Goal: Task Accomplishment & Management: Complete application form

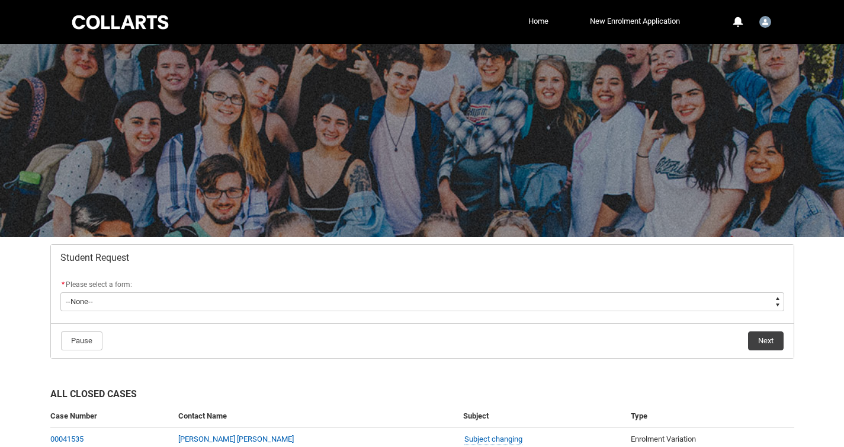
scroll to position [82, 0]
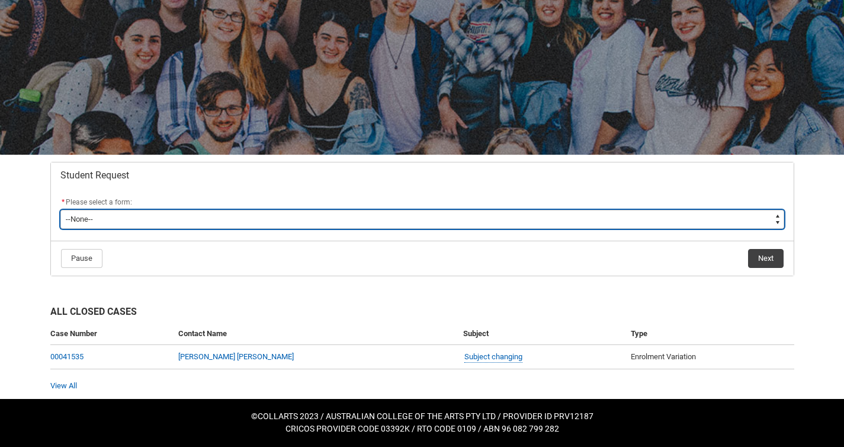
click at [410, 225] on select "--None-- Academic Transcript Application to Appeal Assignment Extension Change …" at bounding box center [422, 219] width 724 height 19
click at [372, 219] on select "--None-- Academic Transcript Application to Appeal Assignment Extension Change …" at bounding box center [422, 219] width 724 height 19
type lightning-select "Assignment_Extension_Choice"
click at [60, 210] on select "--None-- Academic Transcript Application to Appeal Assignment Extension Change …" at bounding box center [422, 219] width 724 height 19
select select "Assignment_Extension_Choice"
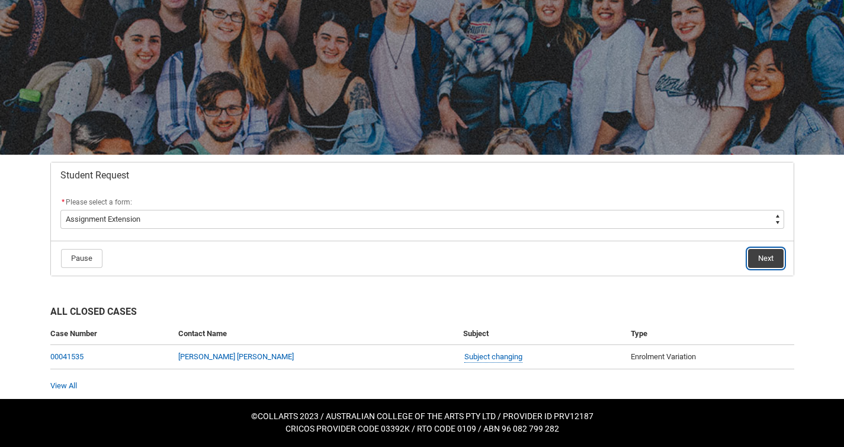
click at [765, 261] on button "Next" at bounding box center [766, 258] width 36 height 19
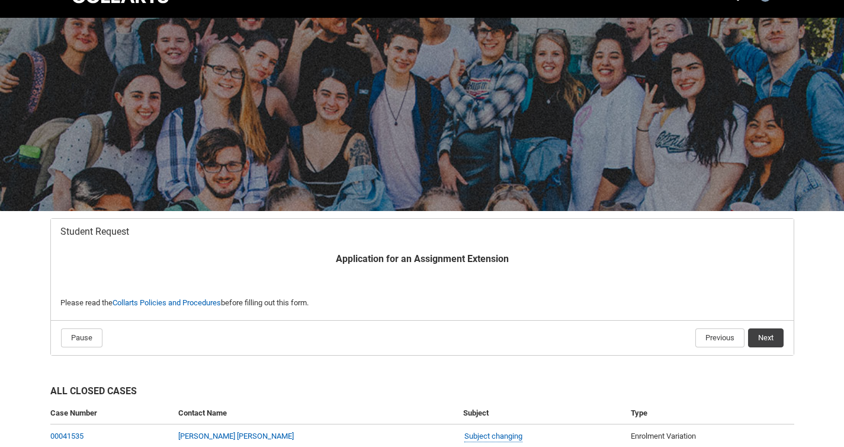
scroll to position [105, 0]
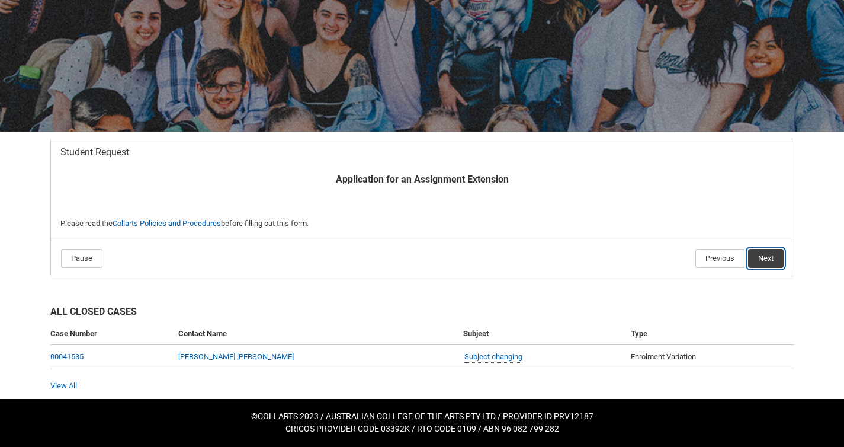
click at [765, 261] on button "Next" at bounding box center [766, 258] width 36 height 19
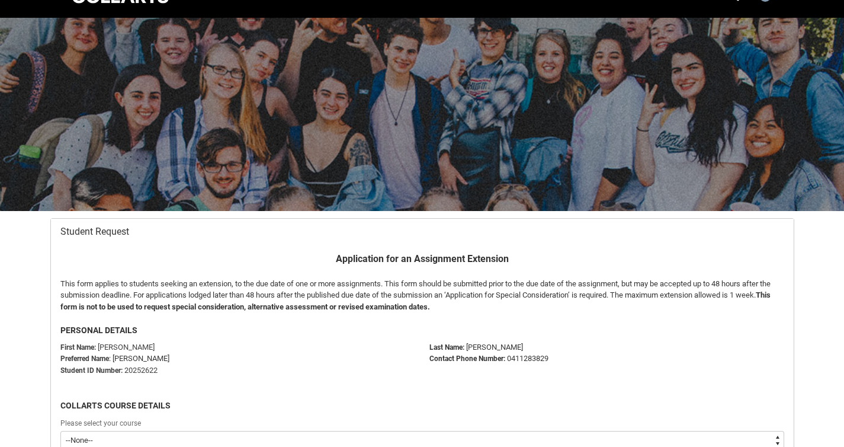
scroll to position [126, 0]
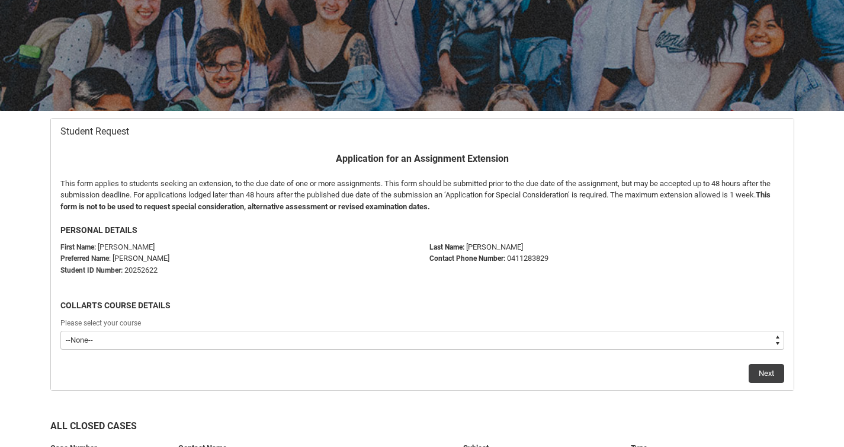
click at [203, 341] on select "--None-- Bachelor of Fashion Marketing (Branding and Communications) V1" at bounding box center [422, 340] width 724 height 19
type lightning-select "recordPicklist_ProgramEnrollment.a0jOZ0000037HvFYAU"
click at [60, 331] on select "--None-- Bachelor of Fashion Marketing (Branding and Communications) V1" at bounding box center [422, 340] width 724 height 19
select select "recordPicklist_ProgramEnrollment.a0jOZ0000037HvFYAU"
click at [764, 367] on button "Next" at bounding box center [767, 373] width 36 height 19
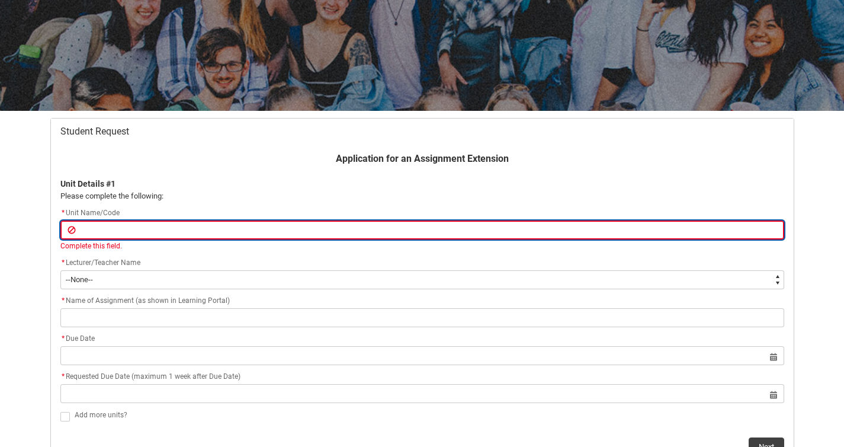
type lightning-primitive-input-simple "F"
type input "F"
type lightning-primitive-input-simple "Fm"
type input "Fm"
type lightning-primitive-input-simple "Fme"
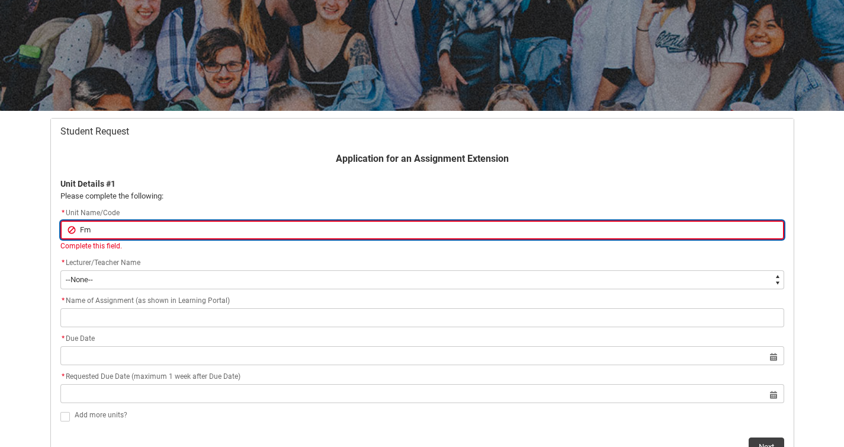
type input "Fme"
type lightning-primitive-input-simple "Fmen"
type input "Fmen"
type lightning-primitive-input-simple "Fme"
type input "Fme"
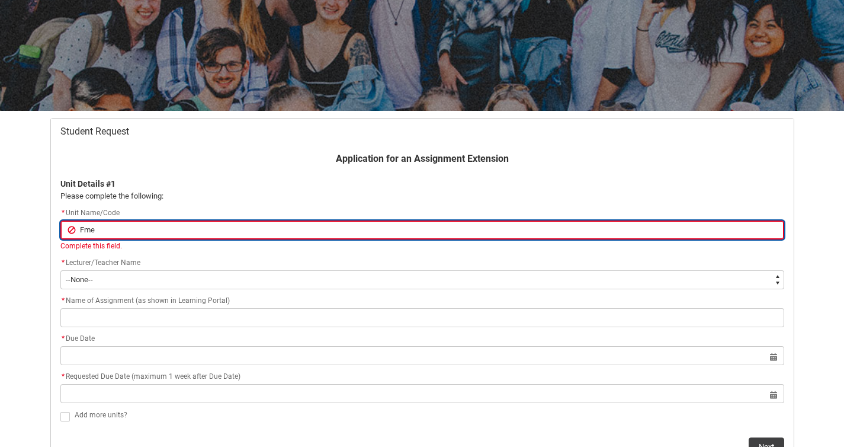
type lightning-primitive-input-simple "Fm"
type input "Fm"
type lightning-primitive-input-simple "F"
type input "F"
type lightning-primitive-input-simple "F"
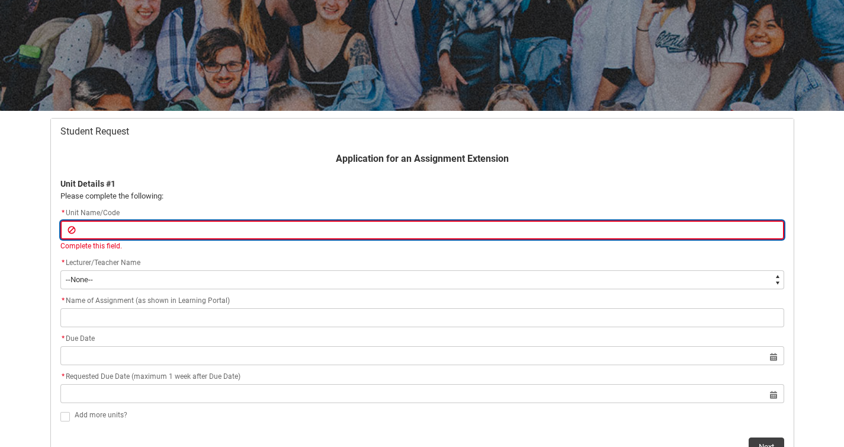
type input "F"
type lightning-primitive-input-simple "FM"
type input "FM"
type lightning-primitive-input-simple "FME"
type input "FME"
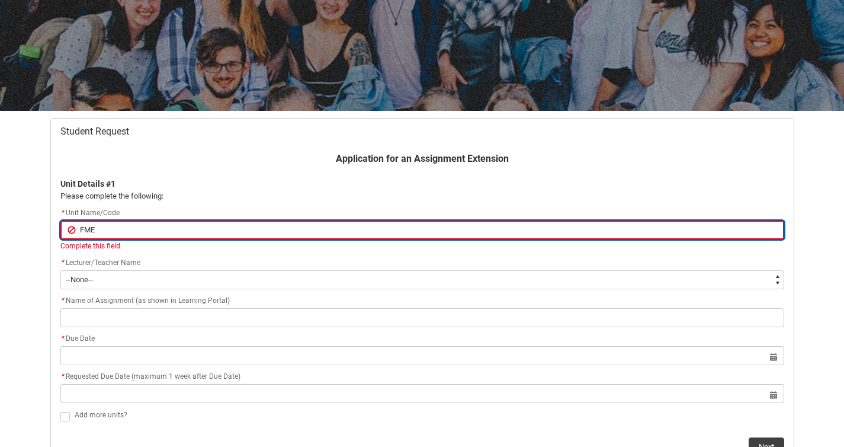
type lightning-primitive-input-simple "FMEN"
type input "FMEN"
type lightning-primitive-input-simple "FMENT"
type input "FMENT"
type lightning-primitive-input-simple "FMENT3"
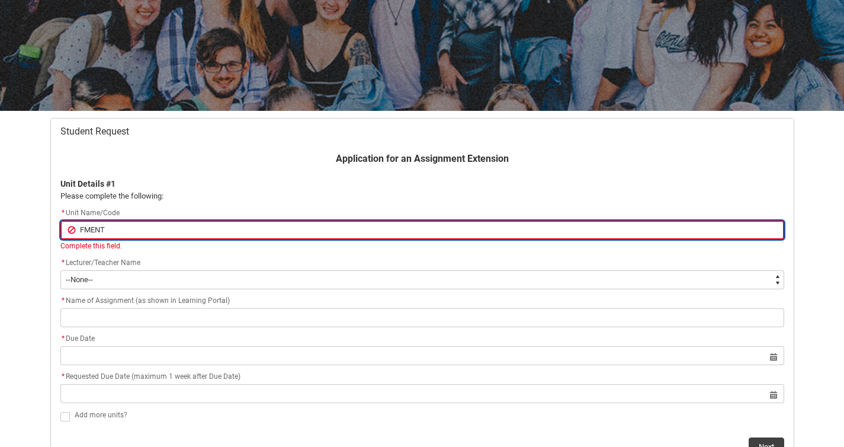
type input "FMENT3"
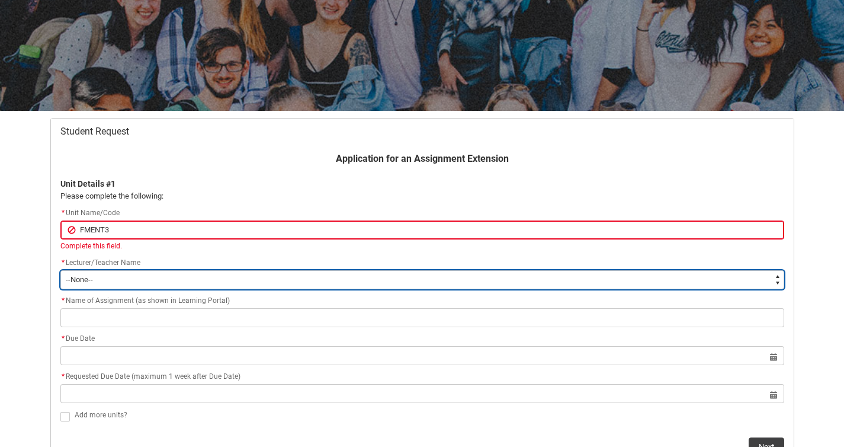
click at [216, 275] on select "--None-- [PERSON_NAME] [PERSON_NAME] [PERSON_NAME] [PERSON_NAME] [PERSON_NAME] …" at bounding box center [422, 279] width 724 height 19
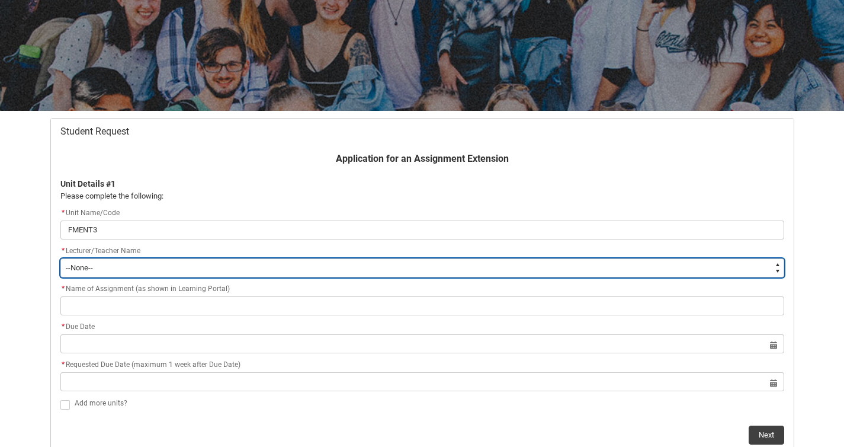
type lightning-select "Faculty_NamefromNtoZ.0035g00000b9AYNAA2"
click at [60, 258] on select "--None-- [PERSON_NAME] [PERSON_NAME] [PERSON_NAME] [PERSON_NAME] [PERSON_NAME] …" at bounding box center [422, 267] width 724 height 19
select select "Faculty_NamefromNtoZ.0035g00000b9AYNAA2"
click at [183, 261] on select "--None-- [PERSON_NAME] [PERSON_NAME] [PERSON_NAME] [PERSON_NAME] [PERSON_NAME] …" at bounding box center [422, 267] width 724 height 19
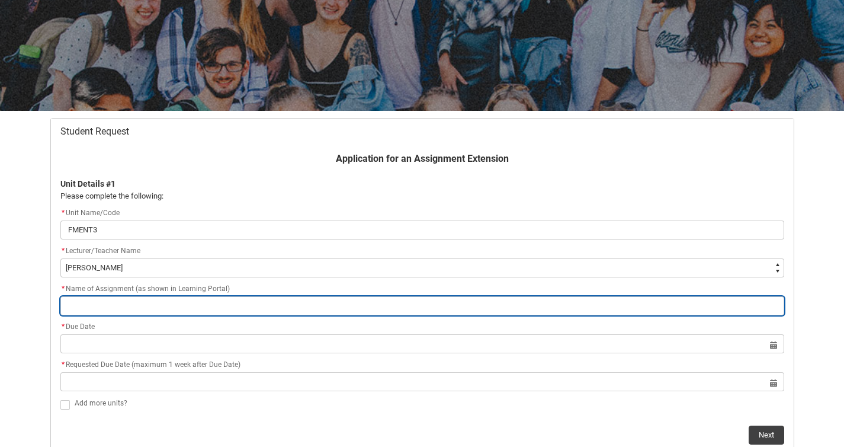
click at [214, 303] on input "Redu_Student_Request flow" at bounding box center [422, 305] width 724 height 19
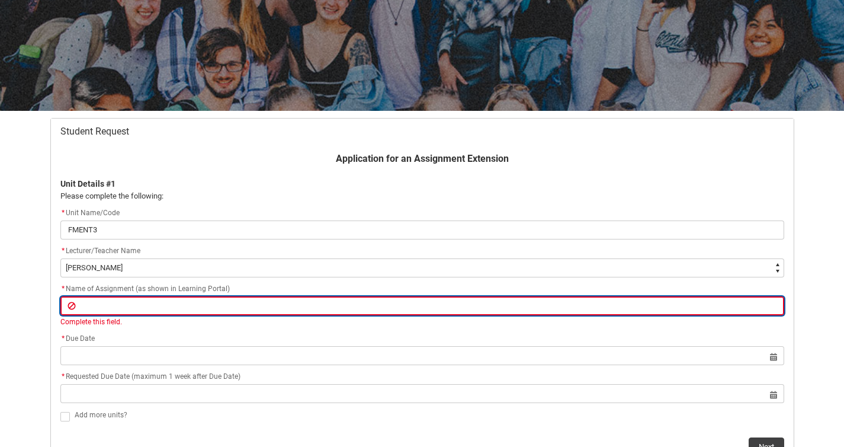
click at [147, 308] on input "Redu_Student_Request flow" at bounding box center [422, 305] width 724 height 19
paste input "Assignment 1: Influencer Case Study"
type lightning-primitive-input-simple "Assignment 1: Influencer Case Study"
type input "Assignment 1: Influencer Case Study"
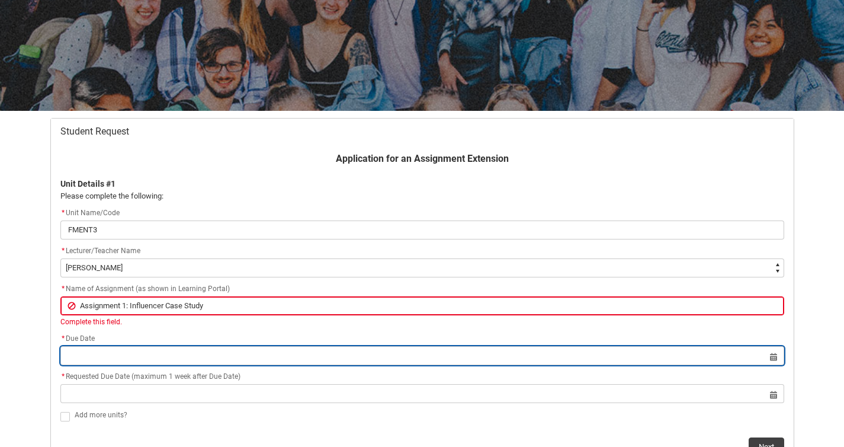
click at [125, 354] on lightning-datepicker "Select a date for Format: [DATE]" at bounding box center [422, 355] width 724 height 9
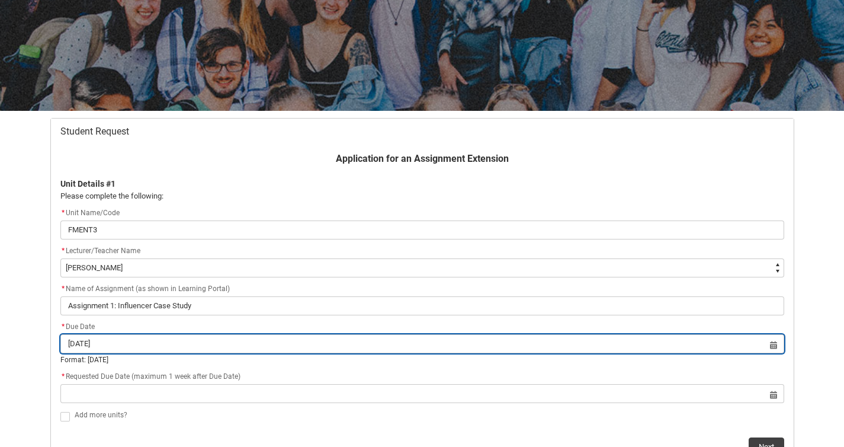
type input "[DATE]"
type lightning-datepicker "[DATE]"
type lightning-input "[DATE]"
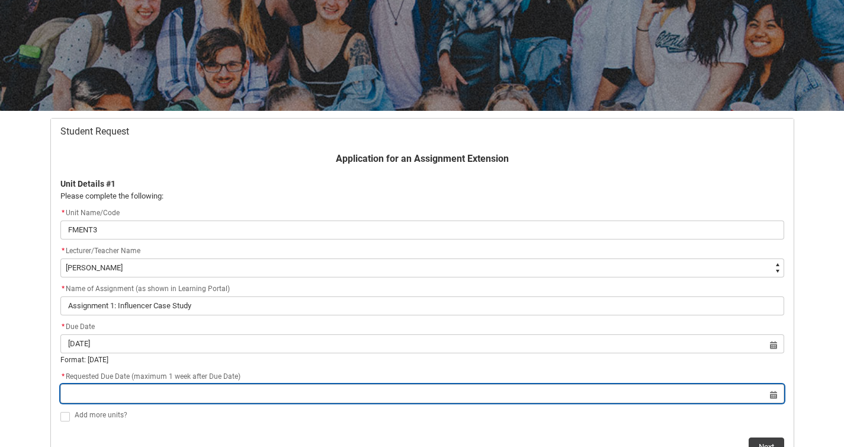
click at [123, 395] on input "Redu_Student_Request flow" at bounding box center [422, 393] width 724 height 19
select select "2025"
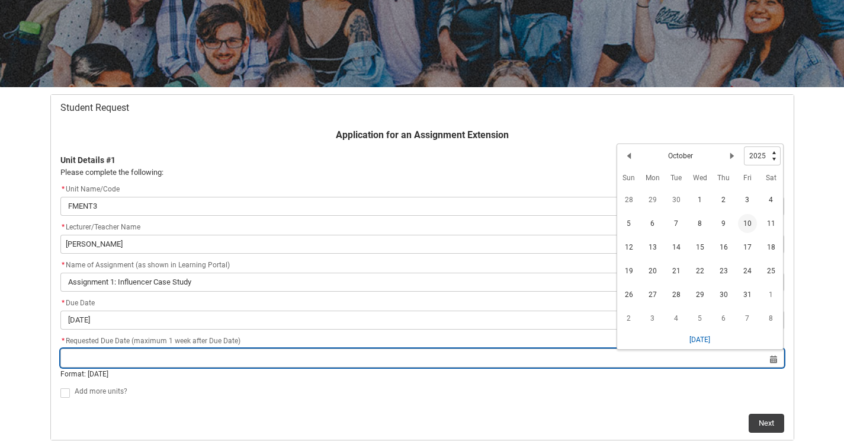
scroll to position [173, 0]
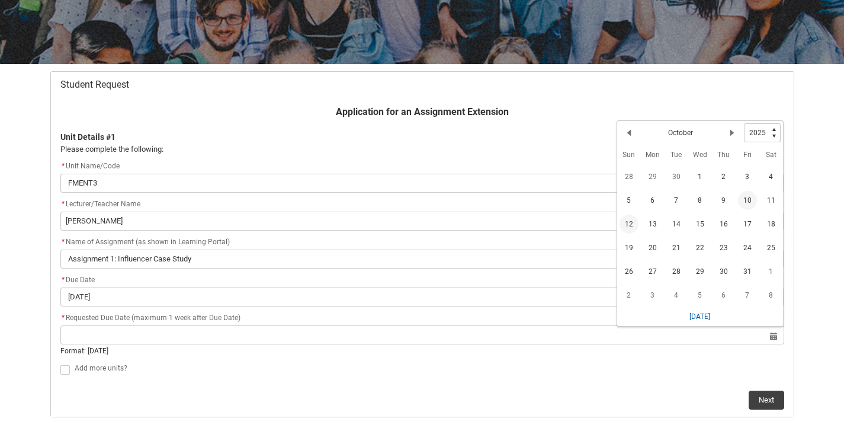
click at [632, 223] on span "12" at bounding box center [629, 224] width 19 height 19
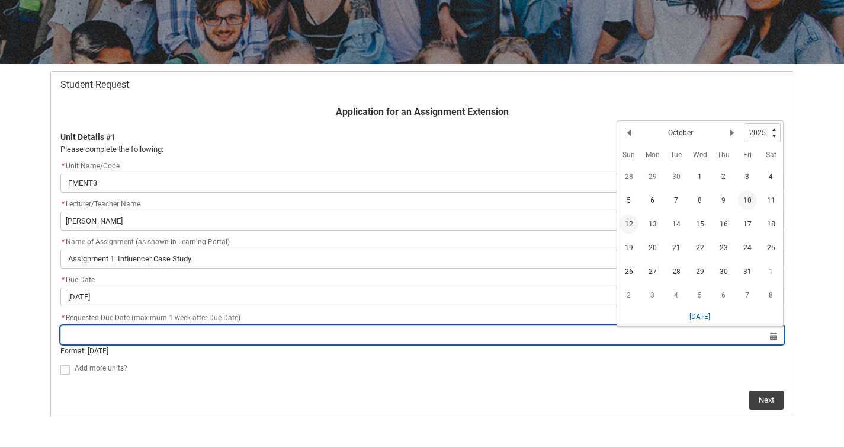
type lightning-datepicker "[DATE]"
type lightning-input "[DATE]"
type input "[DATE]"
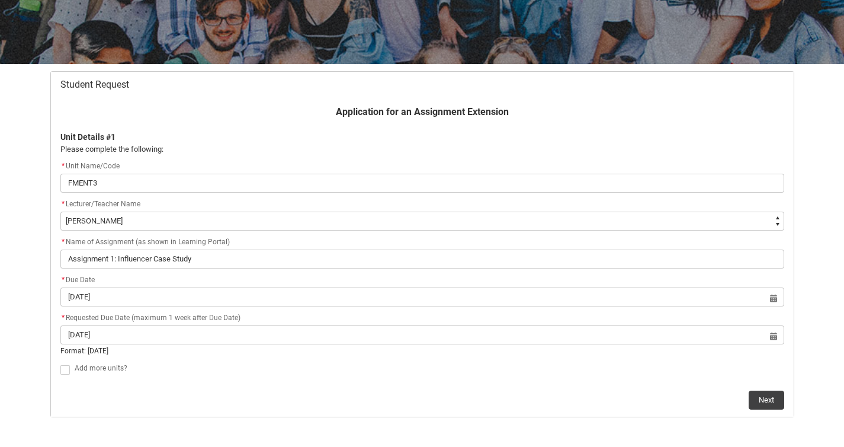
click at [64, 373] on span "Redu_Student_Request flow" at bounding box center [64, 369] width 9 height 9
click at [60, 363] on input "Redu_Student_Request flow" at bounding box center [60, 363] width 1 height 1
type lightning-input "true"
checkbox input "true"
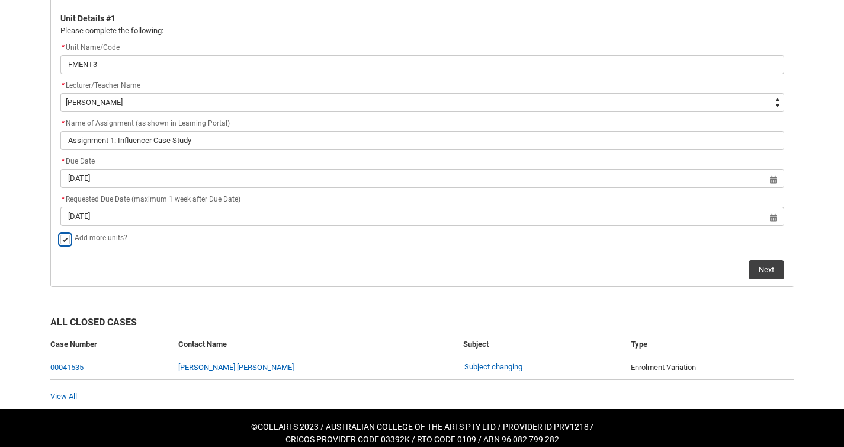
scroll to position [297, 0]
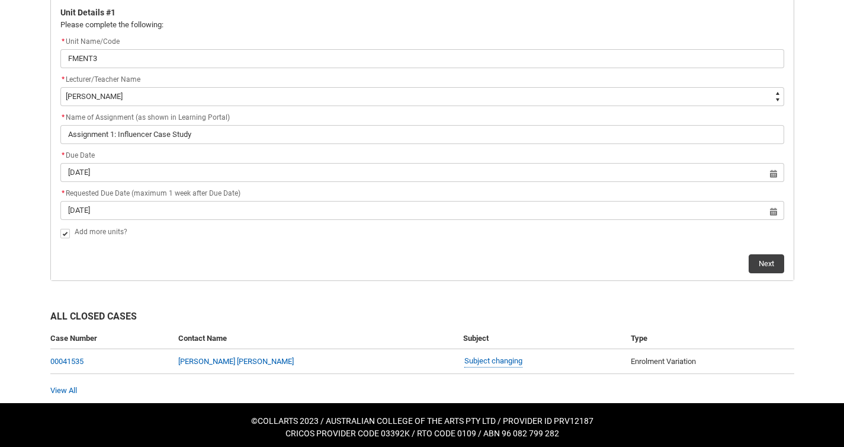
click at [65, 233] on span "Redu_Student_Request flow" at bounding box center [64, 233] width 9 height 9
click at [60, 227] on input "Redu_Student_Request flow" at bounding box center [60, 226] width 1 height 1
type lightning-input "false"
checkbox input "false"
click at [65, 233] on span "Redu_Student_Request flow" at bounding box center [64, 233] width 9 height 9
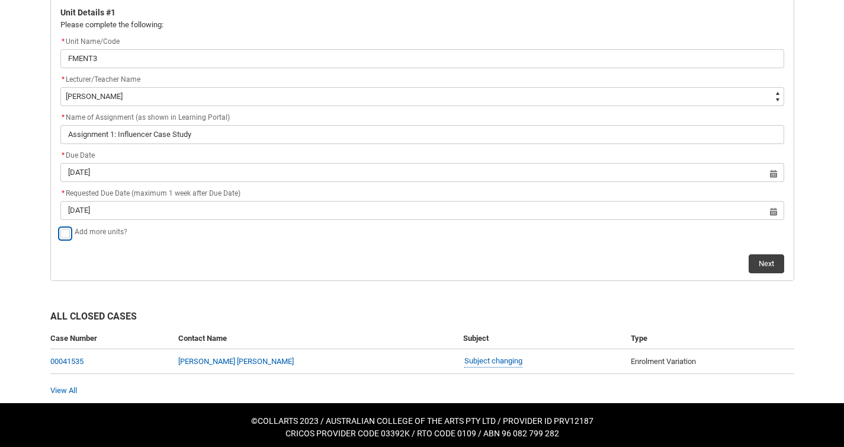
click at [60, 227] on input "Redu_Student_Request flow" at bounding box center [60, 226] width 1 height 1
type lightning-input "true"
checkbox input "true"
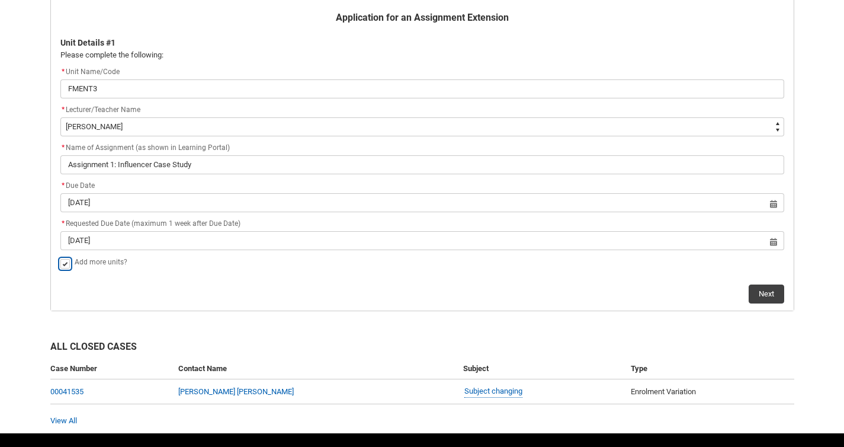
scroll to position [267, 0]
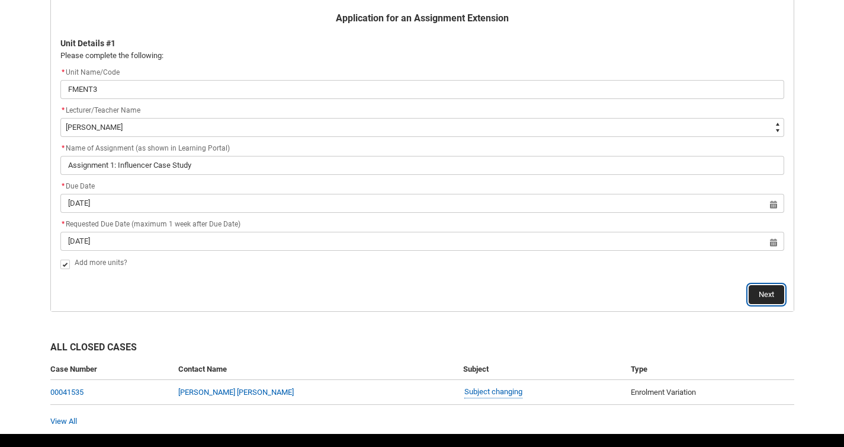
click at [764, 290] on button "Next" at bounding box center [767, 294] width 36 height 19
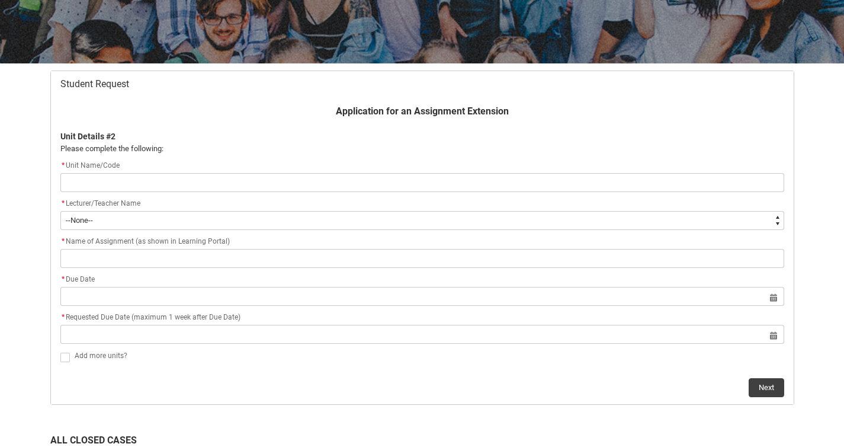
scroll to position [176, 0]
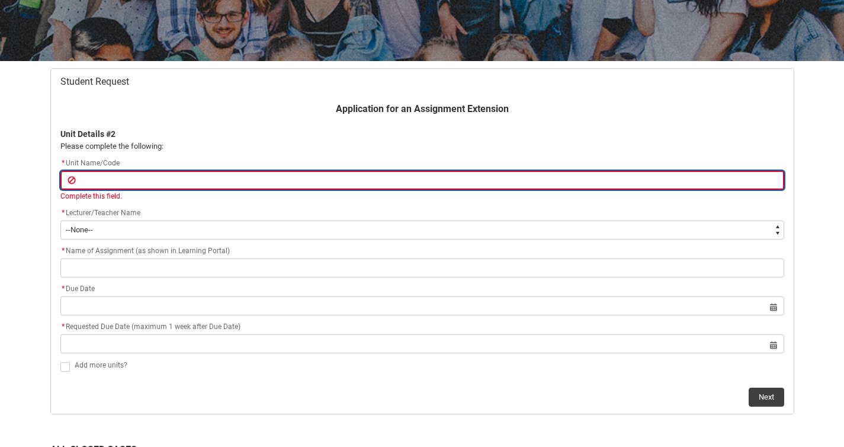
type lightning-primitive-input-simple "F"
type input "F"
type lightning-primitive-input-simple "FB"
type input "FB"
type lightning-primitive-input-simple "FBR"
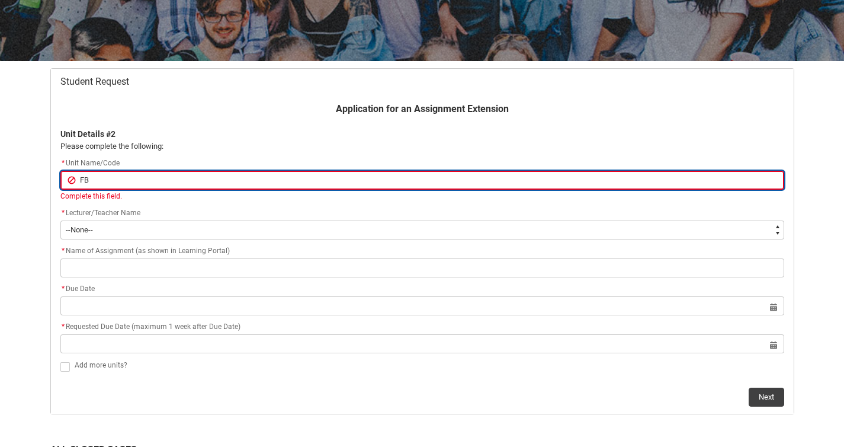
type input "FBR"
type lightning-primitive-input-simple "FBRS"
type input "FBRS"
type lightning-primitive-input-simple "FBRSI"
type input "FBRSI"
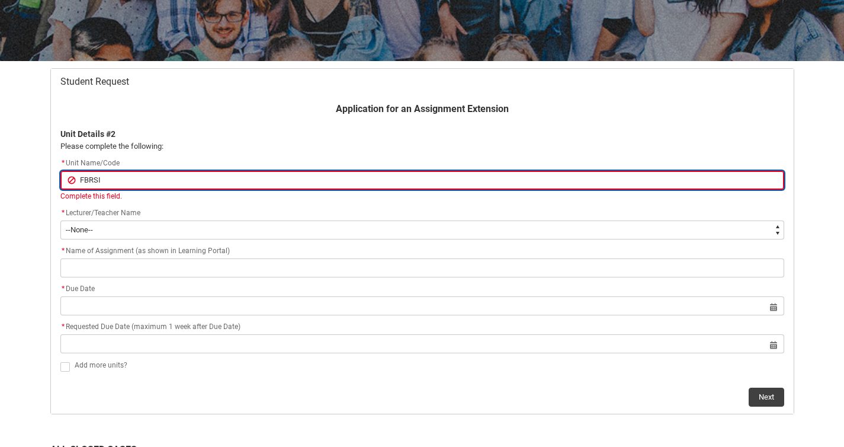
type lightning-primitive-input-simple "FBRSIM"
type input "FBRSIM"
type lightning-primitive-input-simple "FBRSIMS"
type input "FBRSIMS"
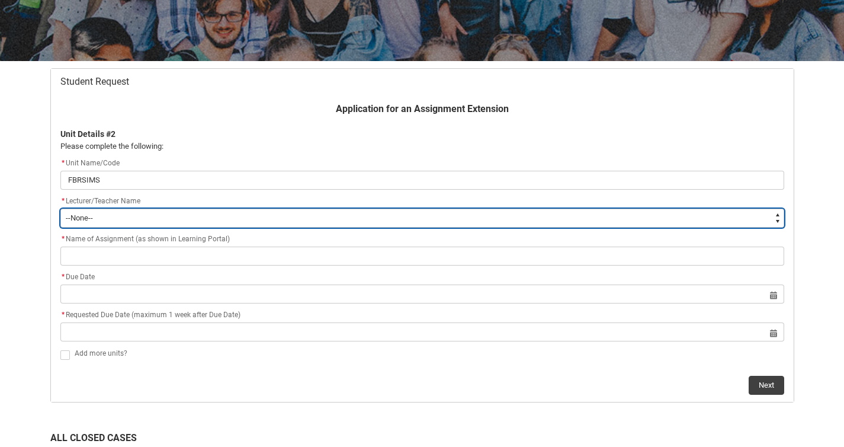
click at [106, 217] on select "--None-- [PERSON_NAME] [PERSON_NAME] [PERSON_NAME] [PERSON_NAME] [PERSON_NAME] …" at bounding box center [422, 218] width 724 height 19
type lightning-select "Faculty_NamefromNtoZ.0035g00000b9AYGAA2"
click at [60, 209] on select "--None-- [PERSON_NAME] [PERSON_NAME] [PERSON_NAME] [PERSON_NAME] [PERSON_NAME] …" at bounding box center [422, 218] width 724 height 19
select select "Faculty_NamefromNtoZ.0035g00000b9AYGAA2"
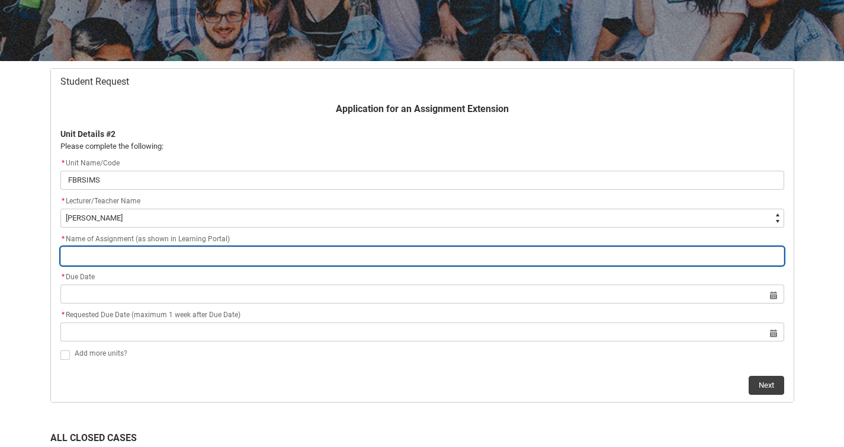
click at [132, 255] on input "Redu_Student_Request flow" at bounding box center [422, 256] width 724 height 19
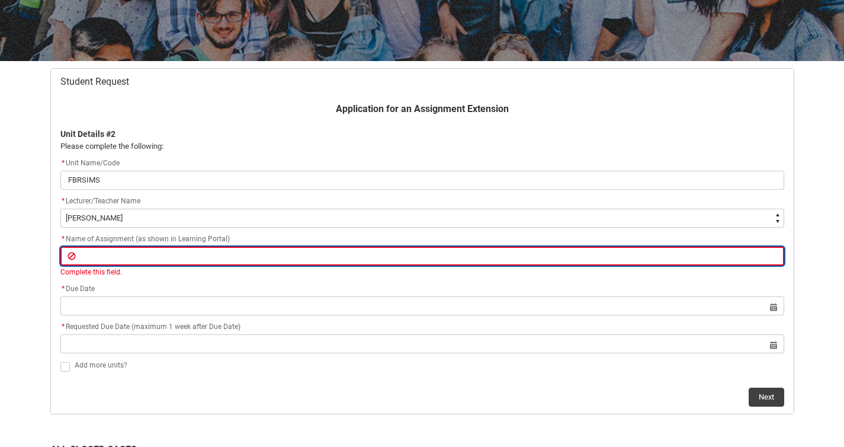
paste input "Assignment 1: Personal Styling Case Study Presentation"
type lightning-primitive-input-simple "Assignment 1: Personal Styling Case Study Presentation"
type input "Assignment 1: Personal Styling Case Study Presentation"
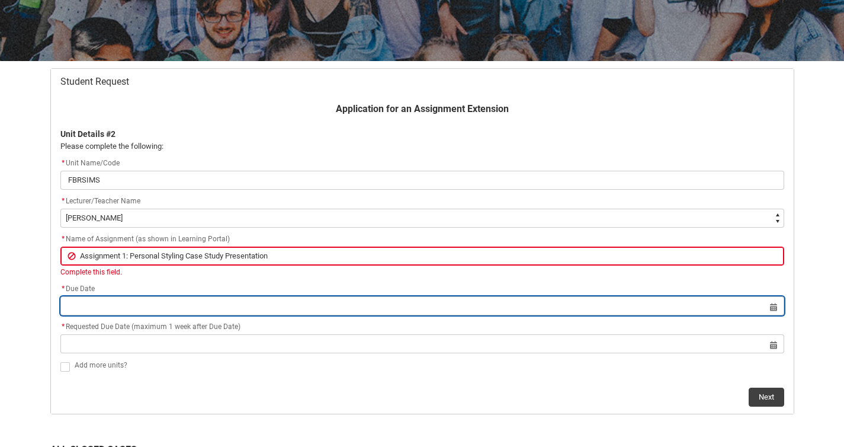
click at [116, 309] on lightning-datepicker "Select a date for Format: [DATE]" at bounding box center [422, 305] width 724 height 9
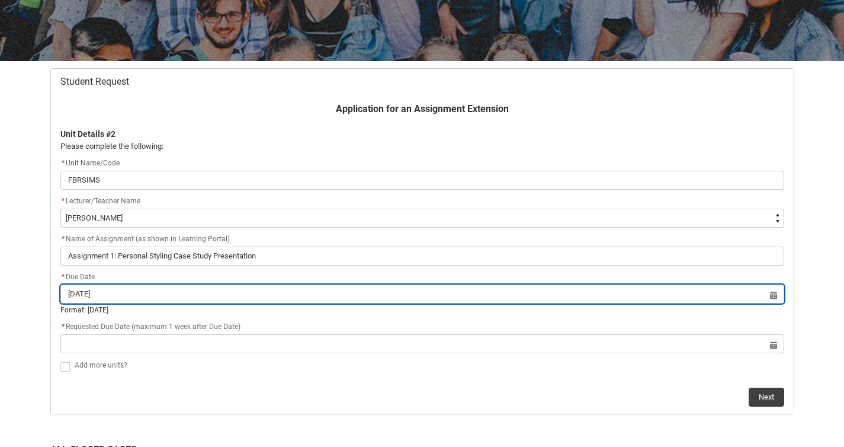
type input "[DATE]"
type lightning-datepicker "[DATE]"
type lightning-input "[DATE]"
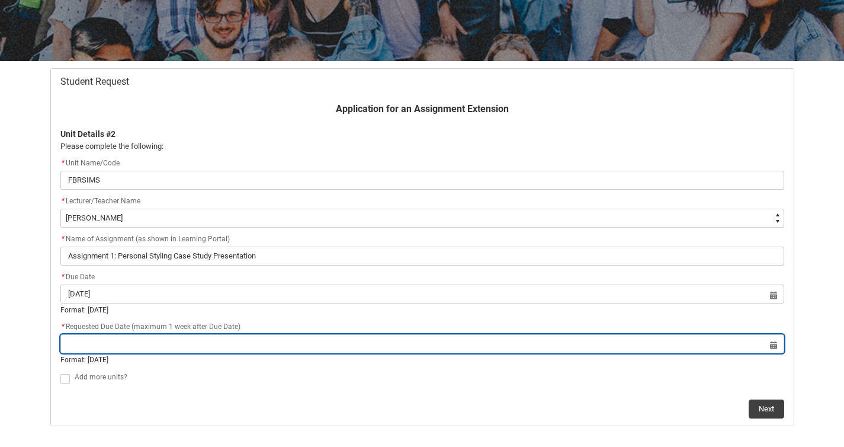
click at [105, 350] on input "Redu_Student_Request flow" at bounding box center [422, 343] width 724 height 19
select select "2025"
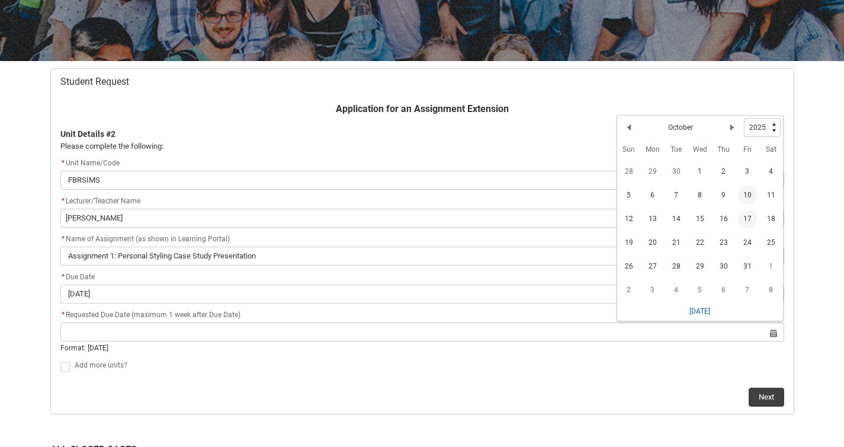
click at [745, 223] on span "17" at bounding box center [747, 218] width 19 height 19
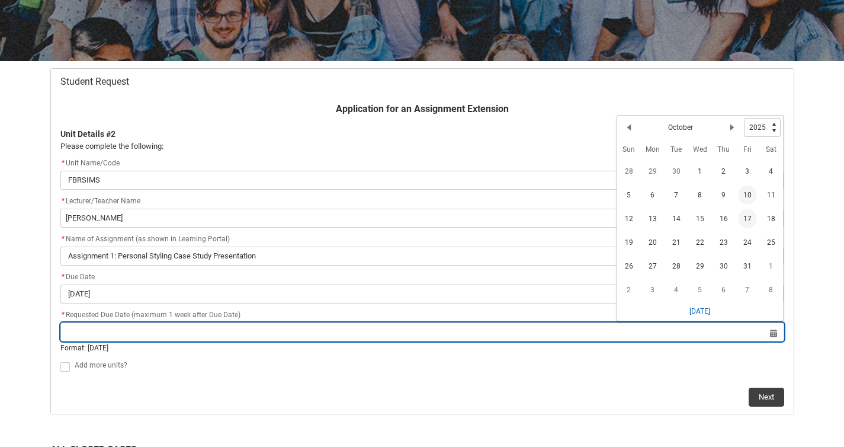
type lightning-datepicker "[DATE]"
type lightning-input "[DATE]"
type input "[DATE]"
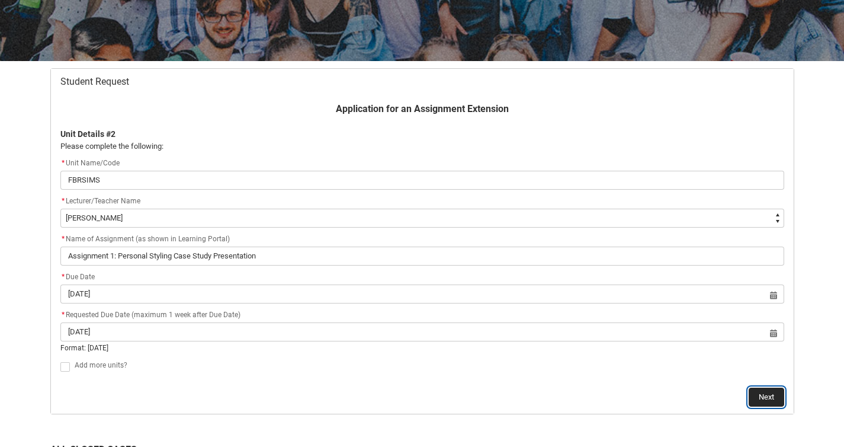
click at [770, 401] on button "Next" at bounding box center [767, 397] width 36 height 19
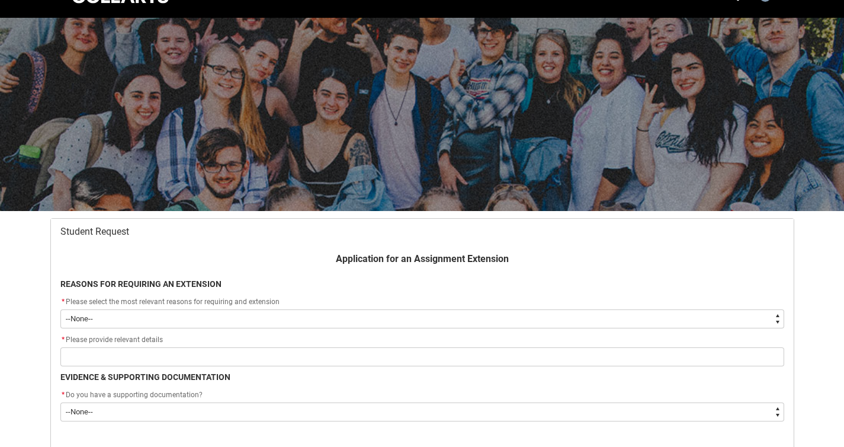
scroll to position [126, 0]
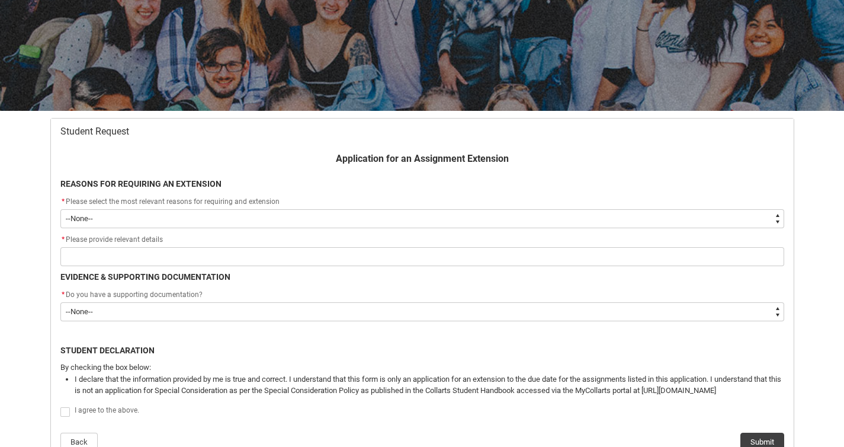
click at [351, 215] on select "--None-- Medical Reasons Work obligations Family obligations Academic Difficult…" at bounding box center [422, 218] width 724 height 19
type lightning-select "choice_AssignmentExtension_Reason_MedicalReasons"
click at [60, 209] on select "--None-- Medical Reasons Work obligations Family obligations Academic Difficult…" at bounding box center [422, 218] width 724 height 19
select select "choice_AssignmentExtension_Reason_MedicalReasons"
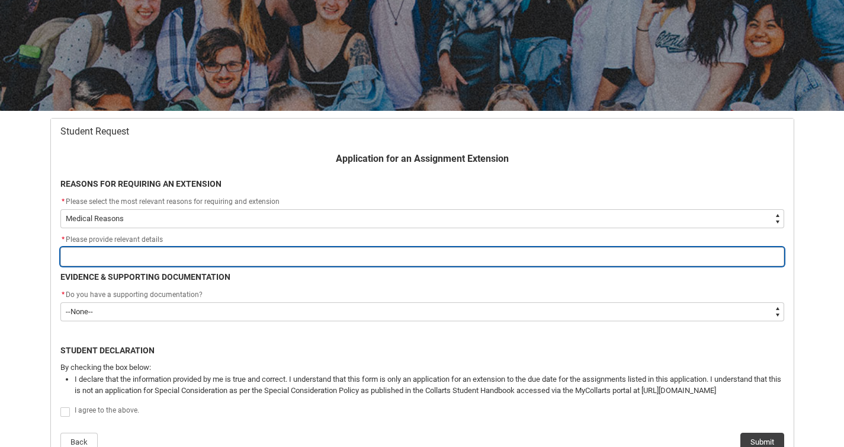
click at [167, 262] on input "Redu_Student_Request flow" at bounding box center [422, 256] width 724 height 19
type lightning-primitive-input-simple "Feeling unwell this week, and was unable to work on my assignment and need a fe…"
type input "Feeling unwell this week, and was unable to work on my assignment and need a fe…"
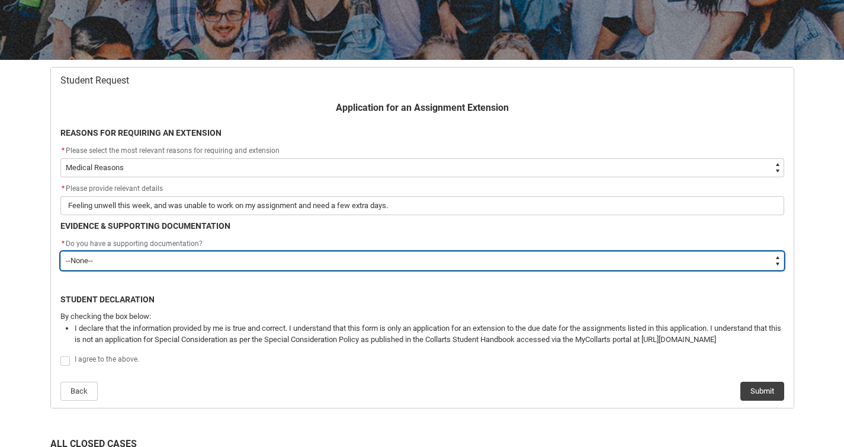
click at [141, 259] on select "--None-- Yes No" at bounding box center [422, 260] width 724 height 19
type lightning-select "Yes"
click at [60, 251] on select "--None-- Yes No" at bounding box center [422, 260] width 724 height 19
select select "Yes"
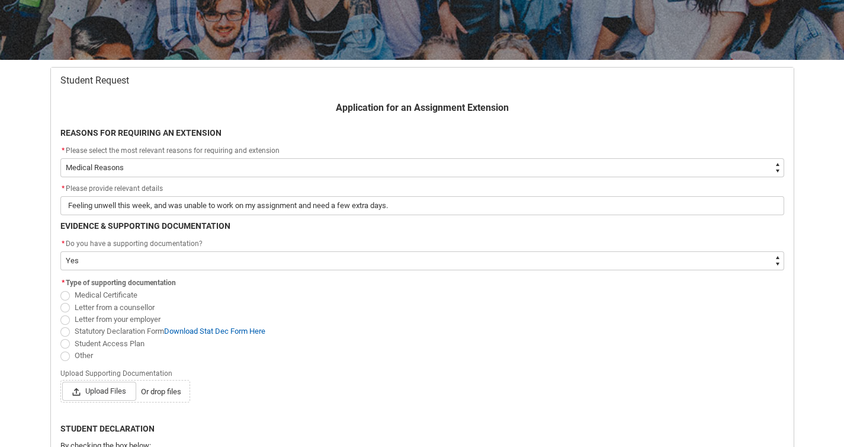
click at [93, 293] on span "Medical Certificate" at bounding box center [106, 294] width 63 height 9
click at [60, 289] on input "Medical Certificate" at bounding box center [60, 289] width 1 height 1
radio input "true"
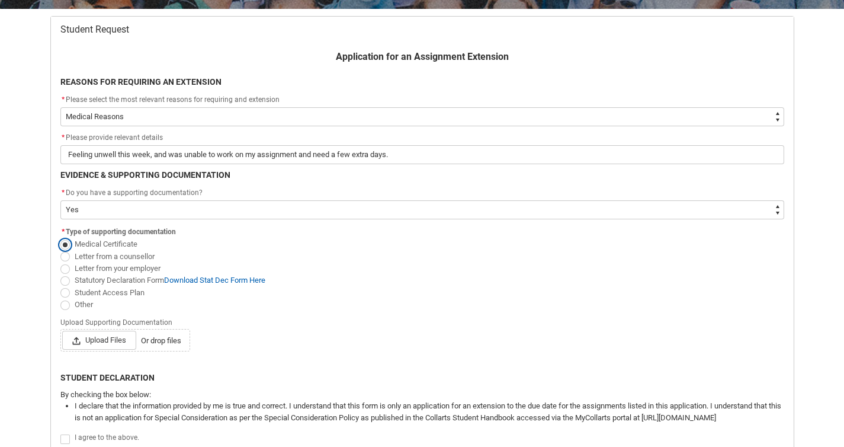
scroll to position [231, 0]
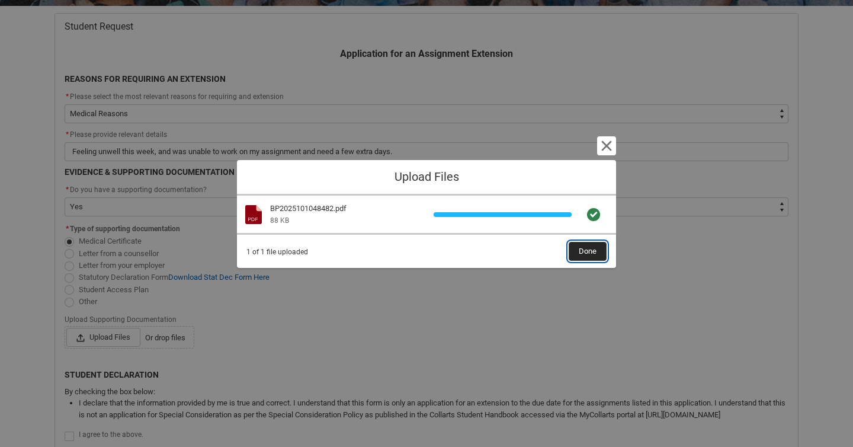
click at [585, 252] on span "Done" at bounding box center [588, 251] width 18 height 18
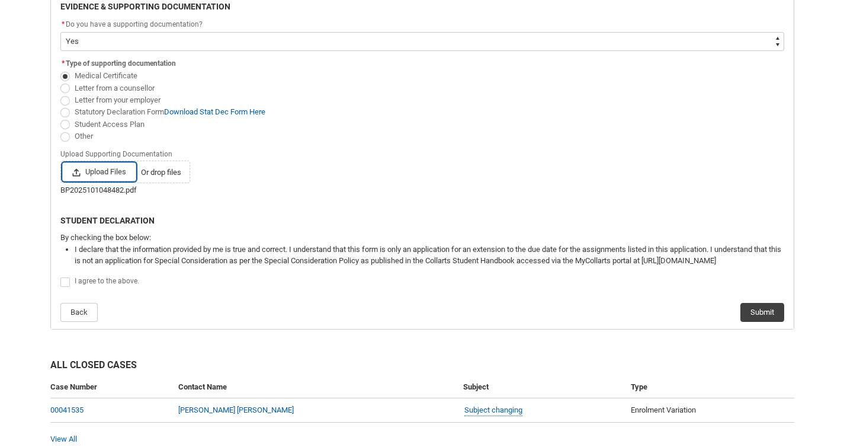
scroll to position [399, 0]
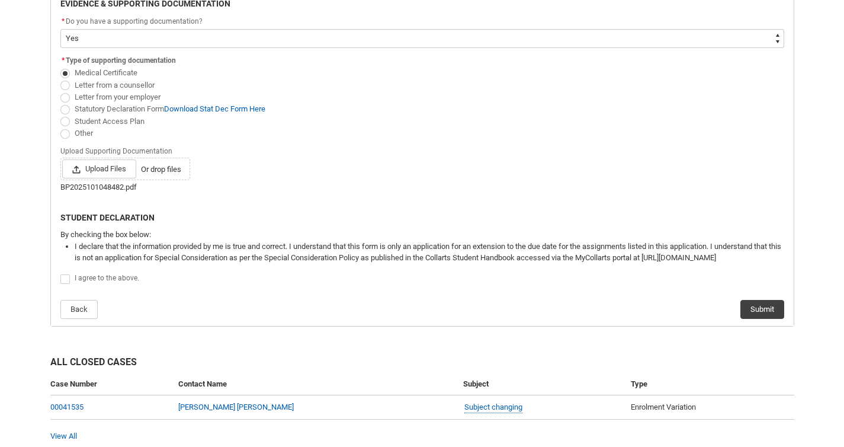
click at [64, 282] on span "Redu_Student_Request flow" at bounding box center [64, 278] width 9 height 9
click at [60, 273] on input "Redu_Student_Request flow" at bounding box center [60, 273] width 1 height 1
type lightning-input "true"
checkbox input "true"
click at [762, 306] on button "Submit" at bounding box center [763, 309] width 44 height 19
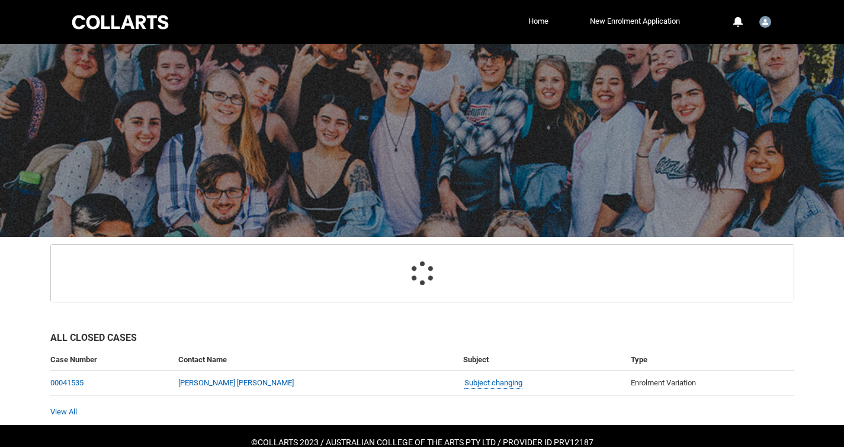
scroll to position [60, 0]
